Goal: Task Accomplishment & Management: Complete application form

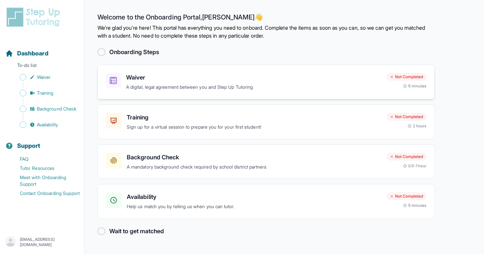
click at [260, 74] on h3 "Waiver" at bounding box center [253, 77] width 255 height 9
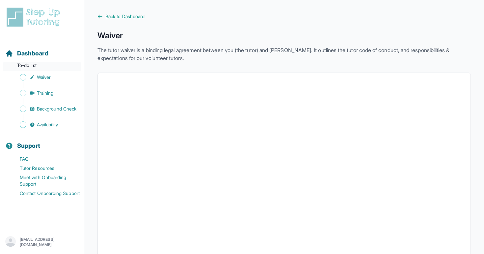
click at [37, 66] on p "To-do list" at bounding box center [42, 66] width 79 height 9
click at [34, 56] on span "Dashboard" at bounding box center [32, 53] width 31 height 9
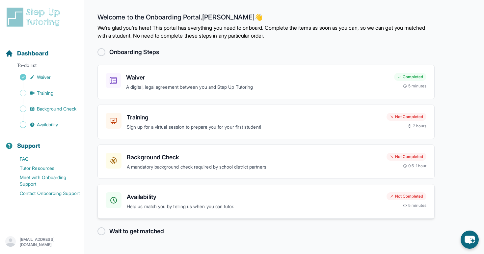
click at [279, 208] on p "Help us match you by telling us when you can tutor." at bounding box center [254, 207] width 255 height 8
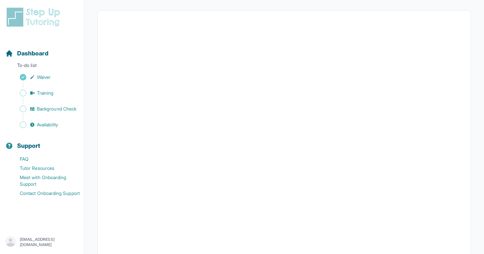
scroll to position [38, 0]
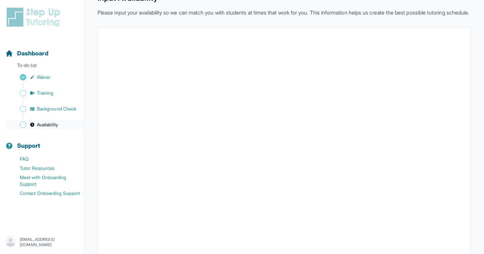
click at [61, 126] on link "Availability" at bounding box center [44, 124] width 79 height 9
click at [46, 67] on p "To-do list" at bounding box center [42, 66] width 79 height 9
click at [39, 58] on span "Dashboard" at bounding box center [32, 53] width 31 height 9
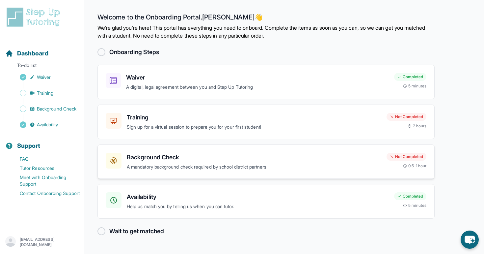
click at [170, 157] on h3 "Background Check" at bounding box center [254, 157] width 255 height 9
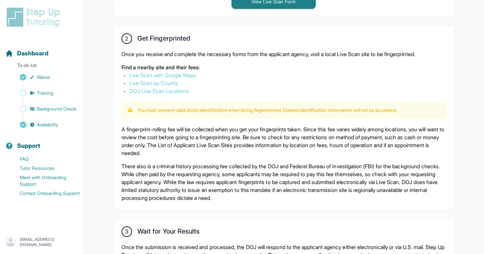
scroll to position [430, 0]
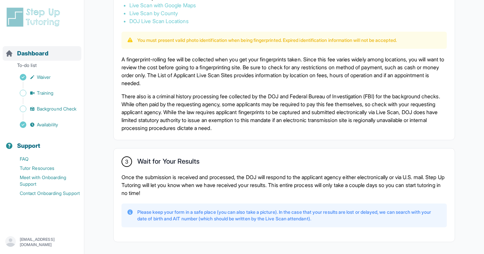
click at [50, 58] on div "Dashboard" at bounding box center [42, 53] width 79 height 14
click at [51, 51] on div "Dashboard" at bounding box center [42, 53] width 79 height 14
click at [43, 62] on p "To-do list" at bounding box center [42, 66] width 79 height 9
click at [44, 30] on div "Dashboard To-do list Waiver Training Background Check Availability Support FAQ …" at bounding box center [42, 119] width 84 height 224
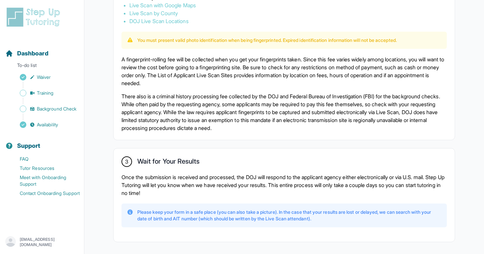
click at [43, 21] on img at bounding box center [34, 17] width 59 height 21
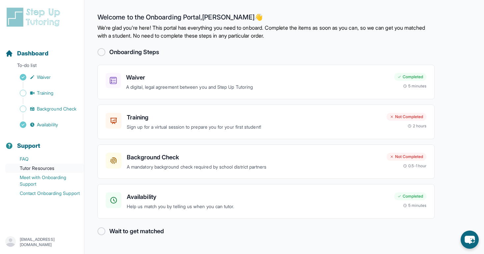
click at [14, 164] on link "Tutor Resources" at bounding box center [44, 167] width 79 height 9
